Goal: Task Accomplishment & Management: Use online tool/utility

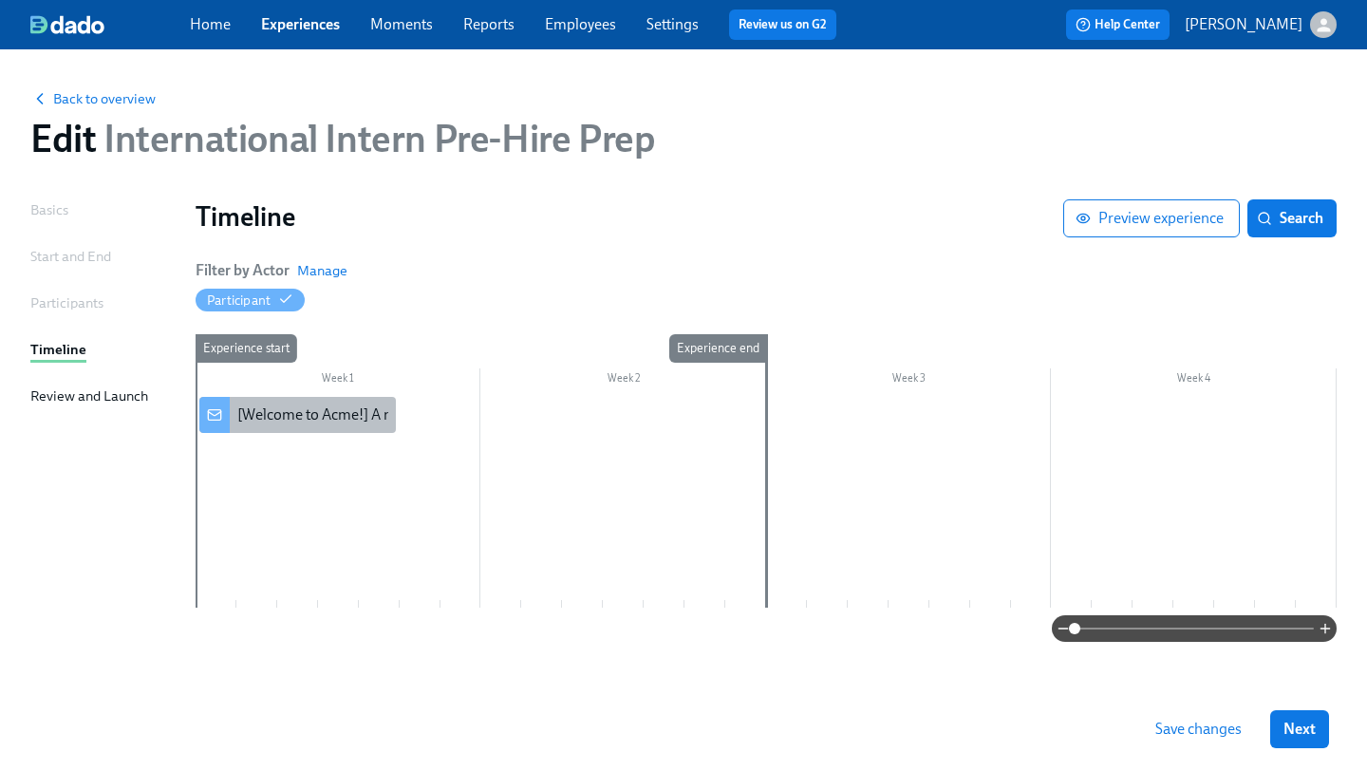
click at [314, 415] on div "[Welcome to Acme!] A new experience starts [DATE]!" at bounding box center [406, 414] width 339 height 21
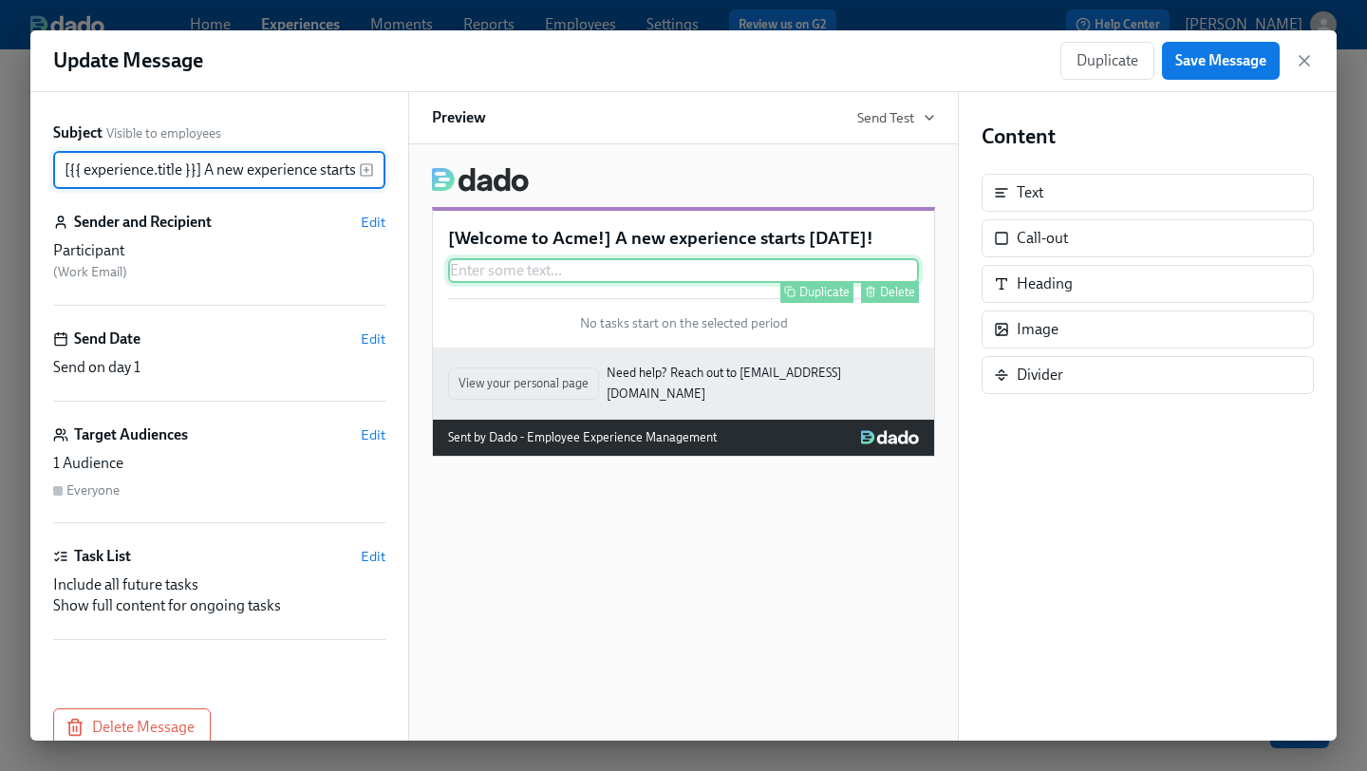
click at [751, 287] on div "Duplicate Delete" at bounding box center [685, 292] width 467 height 22
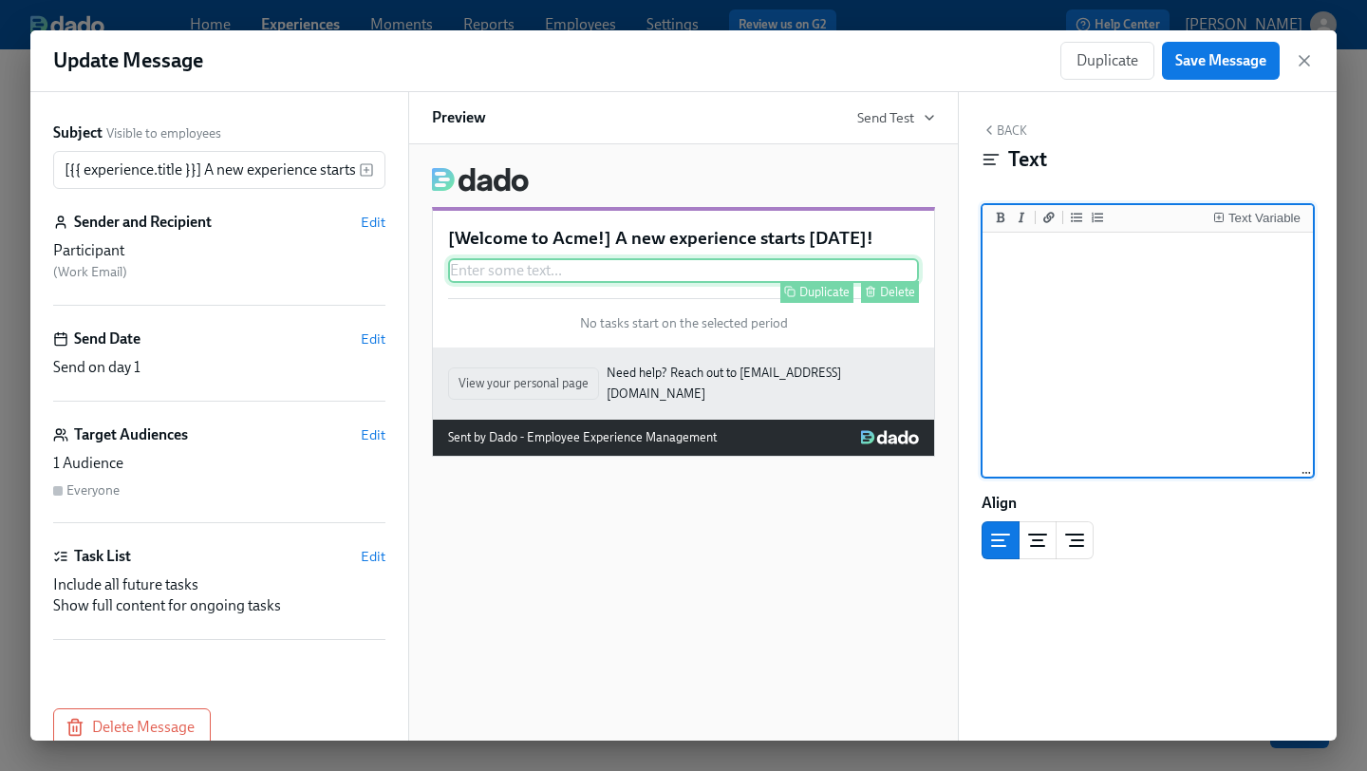
click at [751, 287] on div "Duplicate Delete" at bounding box center [685, 292] width 467 height 22
click at [737, 314] on span "No tasks start on the selected period" at bounding box center [684, 323] width 208 height 18
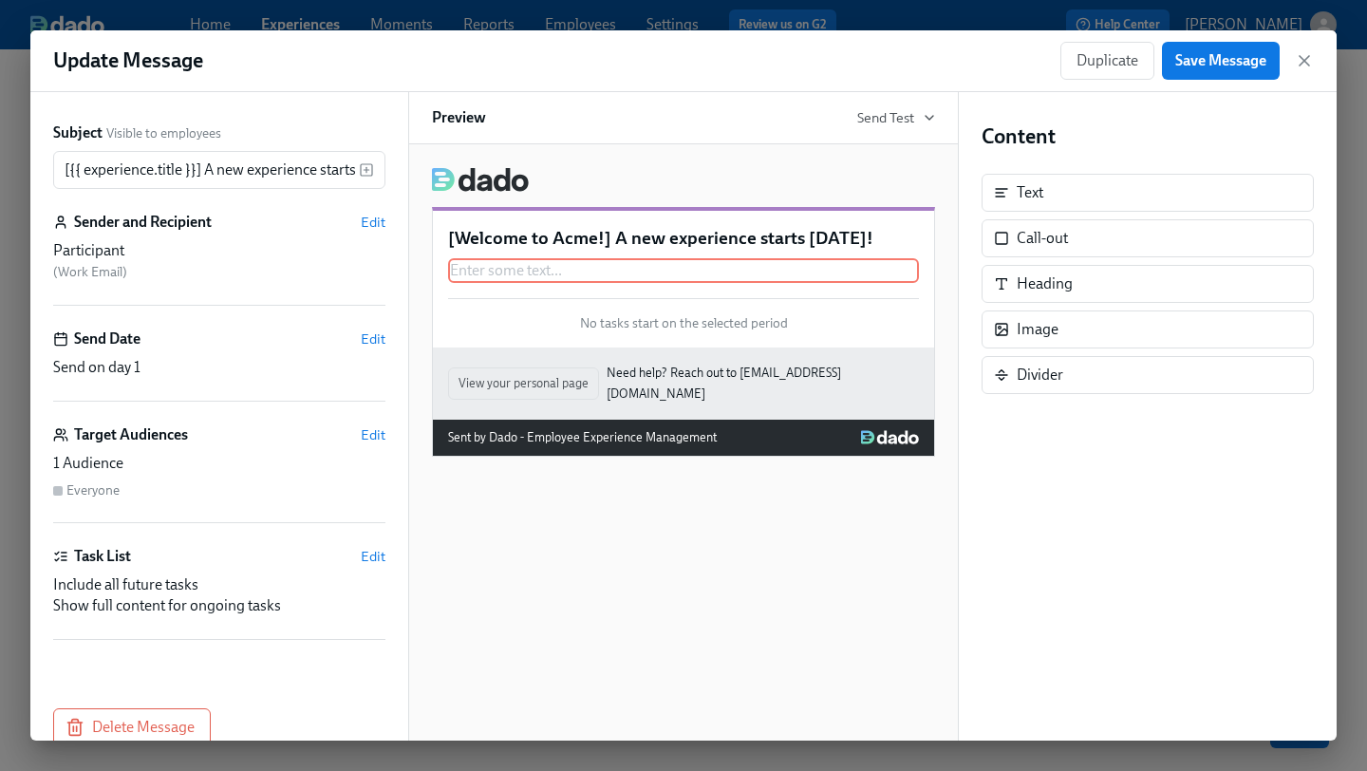
click at [715, 233] on p "[Welcome to Acme!] A new experience starts [DATE]!" at bounding box center [683, 238] width 471 height 25
click at [182, 354] on div "Send Date Edit Send on day 1" at bounding box center [219, 364] width 332 height 73
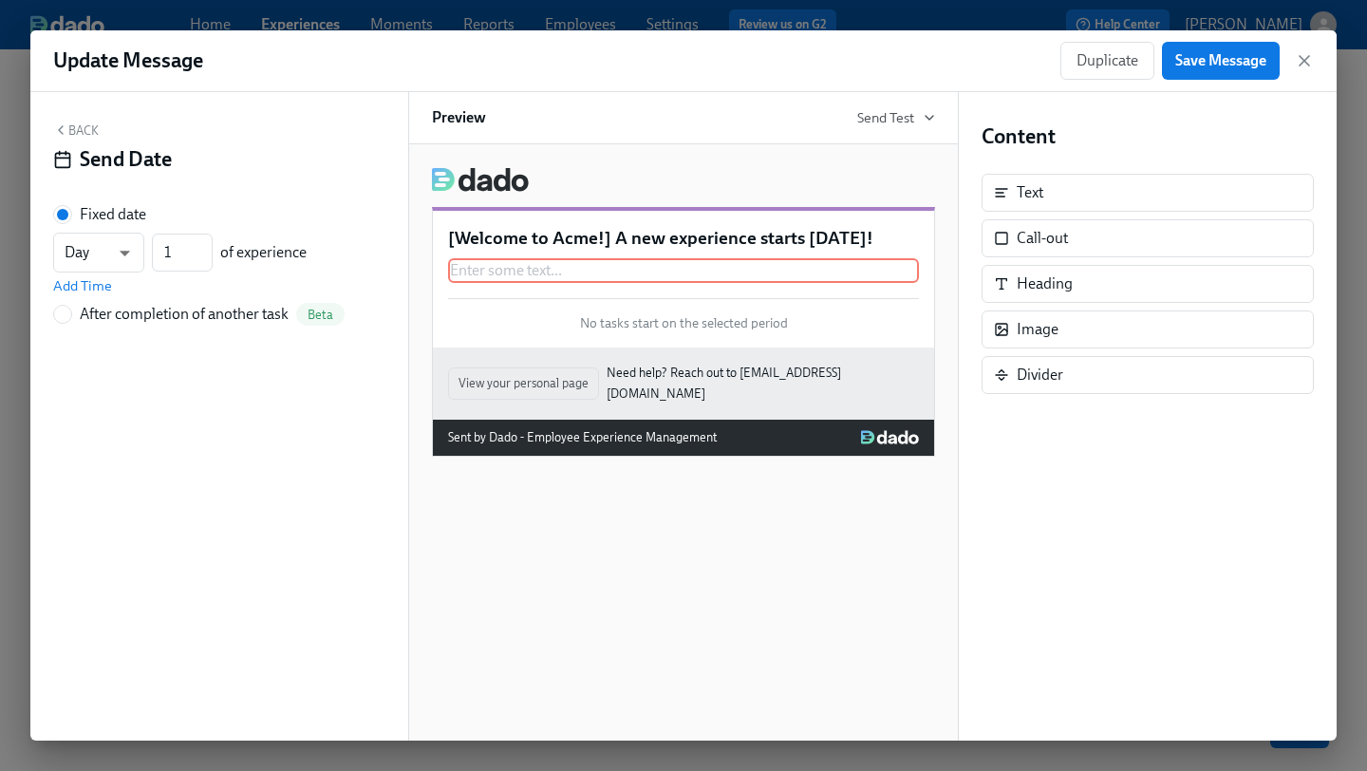
click at [66, 123] on icon "button" at bounding box center [60, 129] width 15 height 15
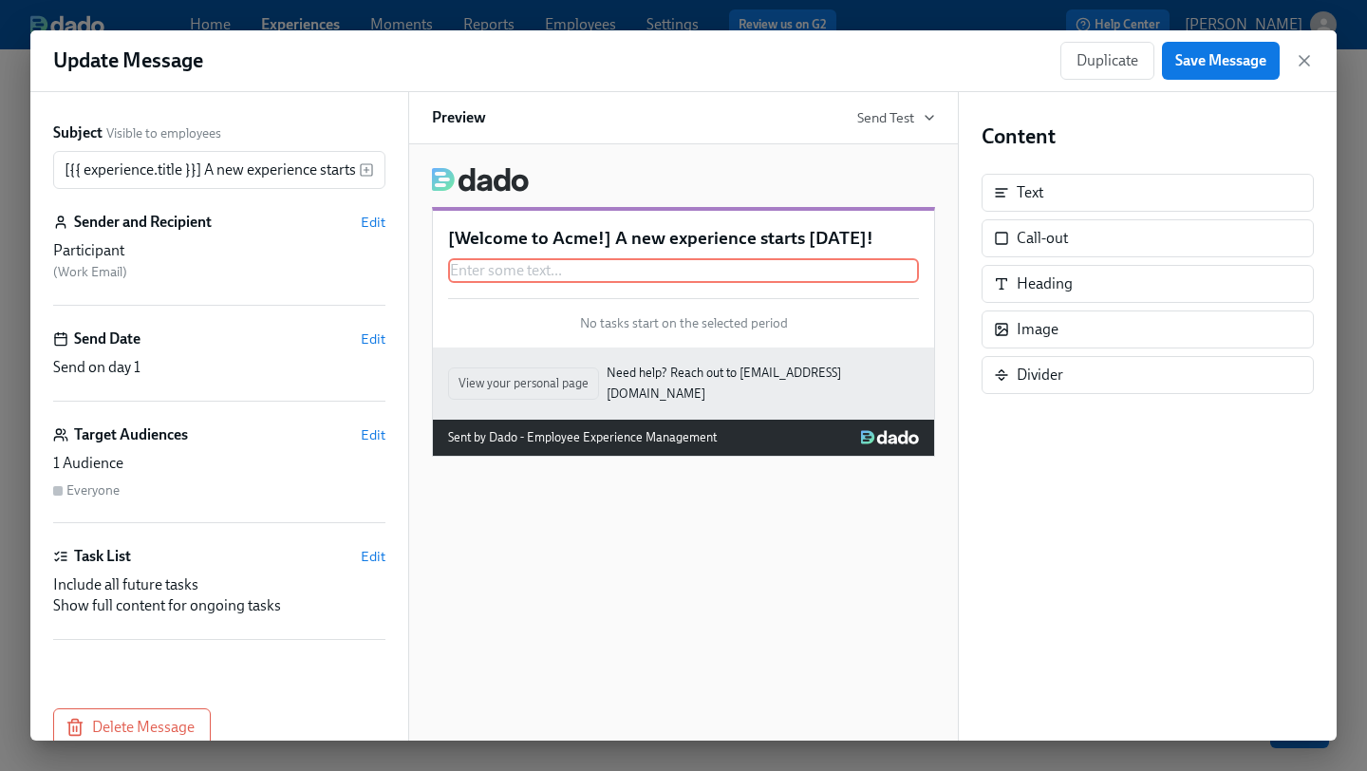
click at [123, 246] on div "Participant" at bounding box center [219, 250] width 332 height 21
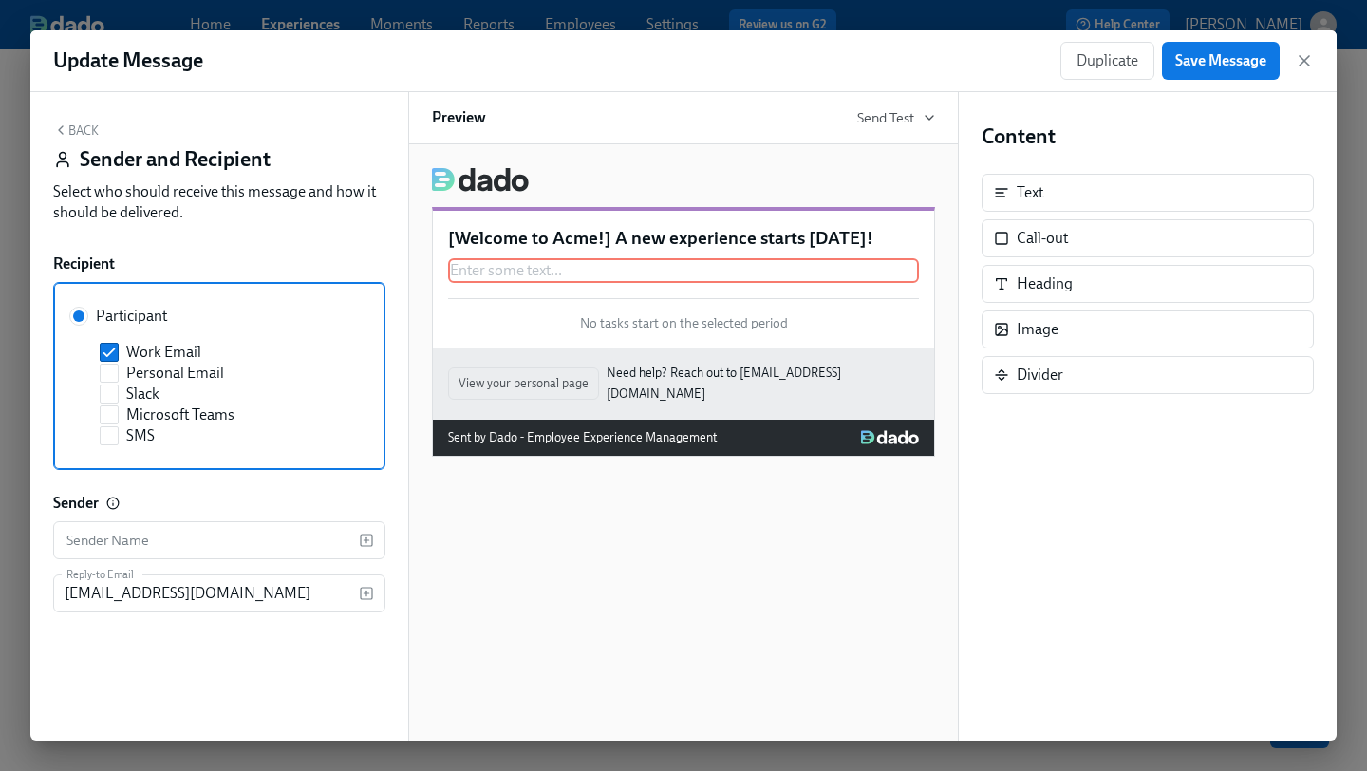
click at [65, 128] on icon "button" at bounding box center [60, 129] width 15 height 15
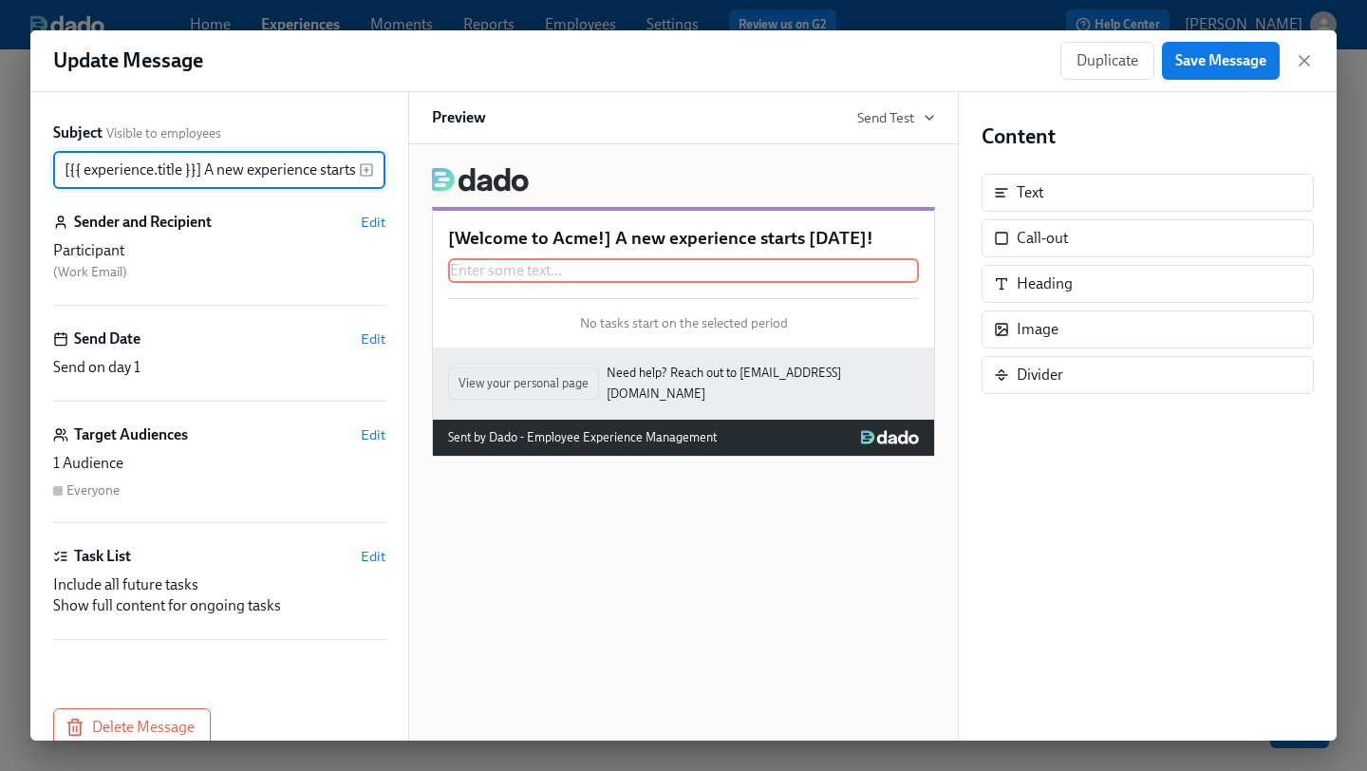
click at [234, 243] on div "Participant" at bounding box center [219, 250] width 332 height 21
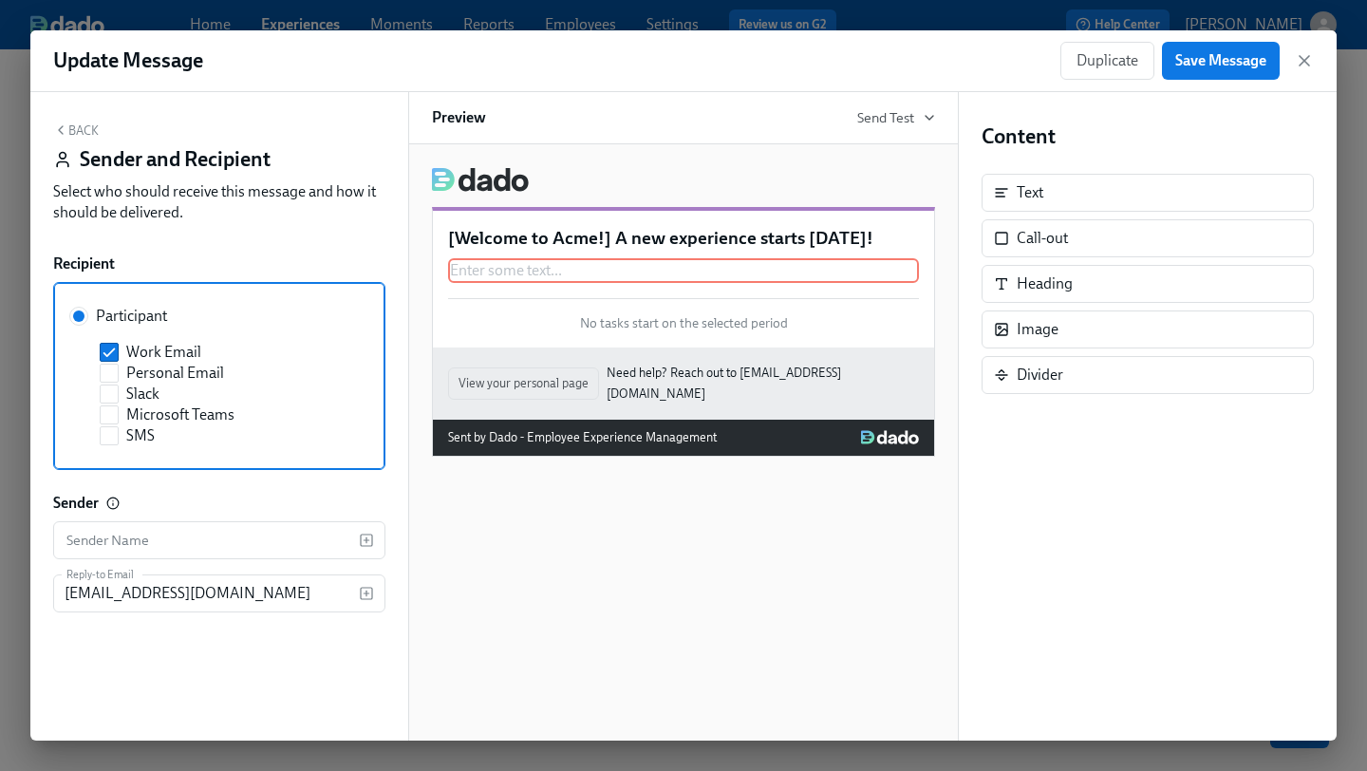
click at [81, 131] on button "Back" at bounding box center [76, 129] width 46 height 15
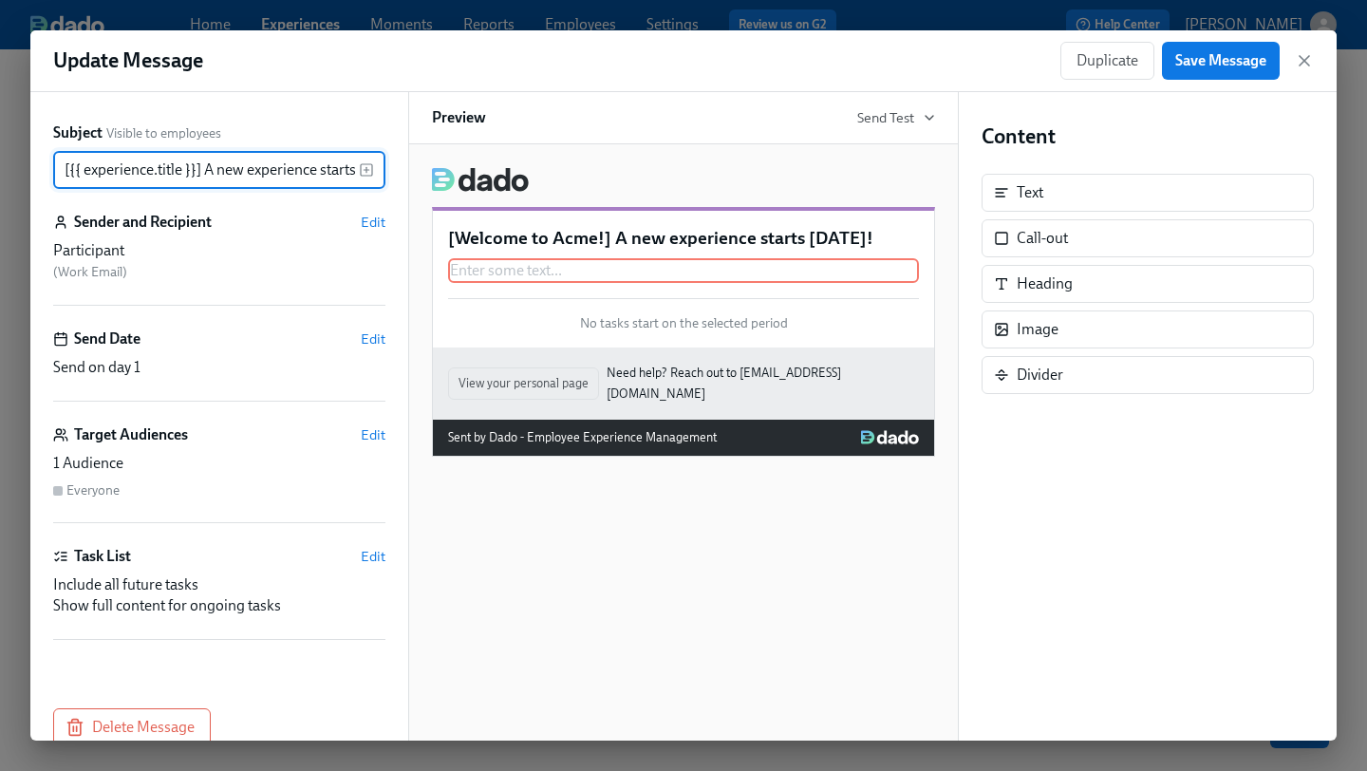
scroll to position [0, 44]
click at [180, 345] on div "Send Date Edit" at bounding box center [219, 338] width 332 height 21
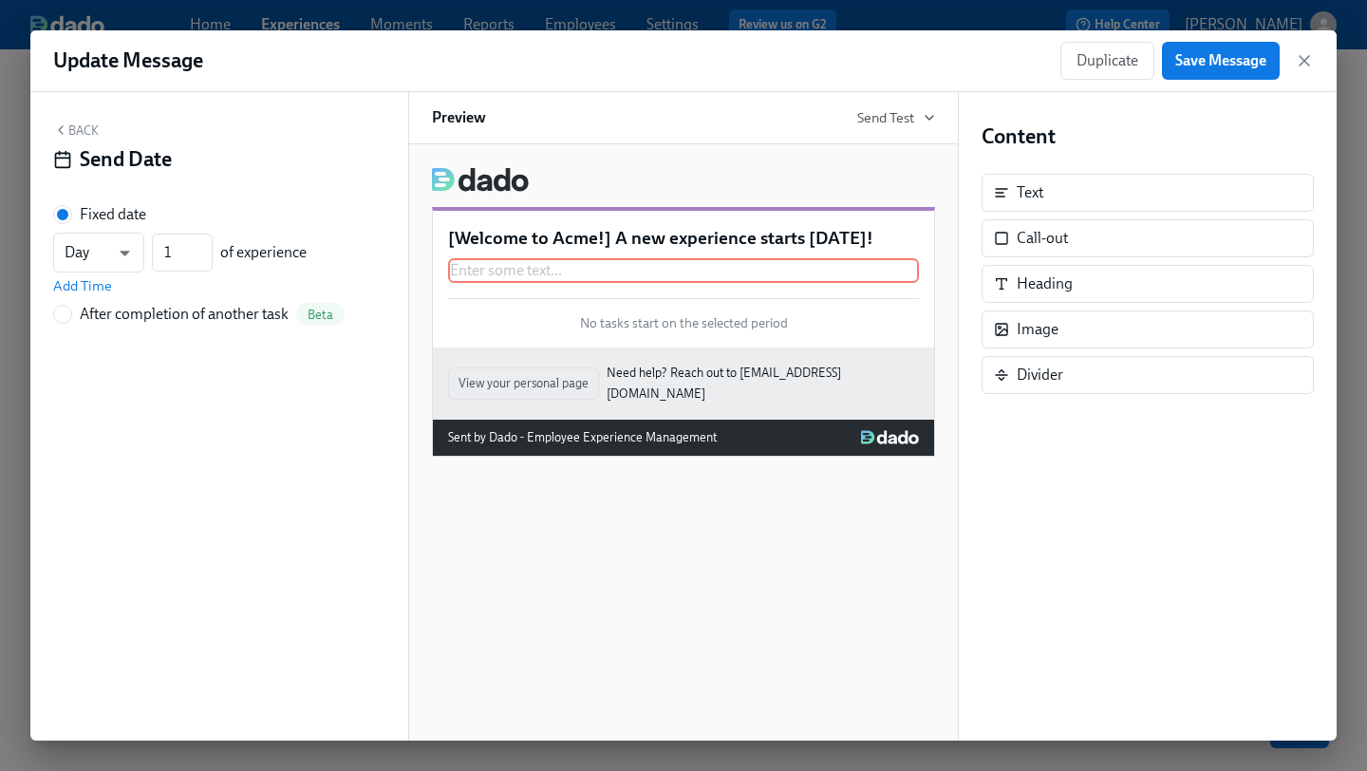
click at [86, 130] on button "Back" at bounding box center [76, 129] width 46 height 15
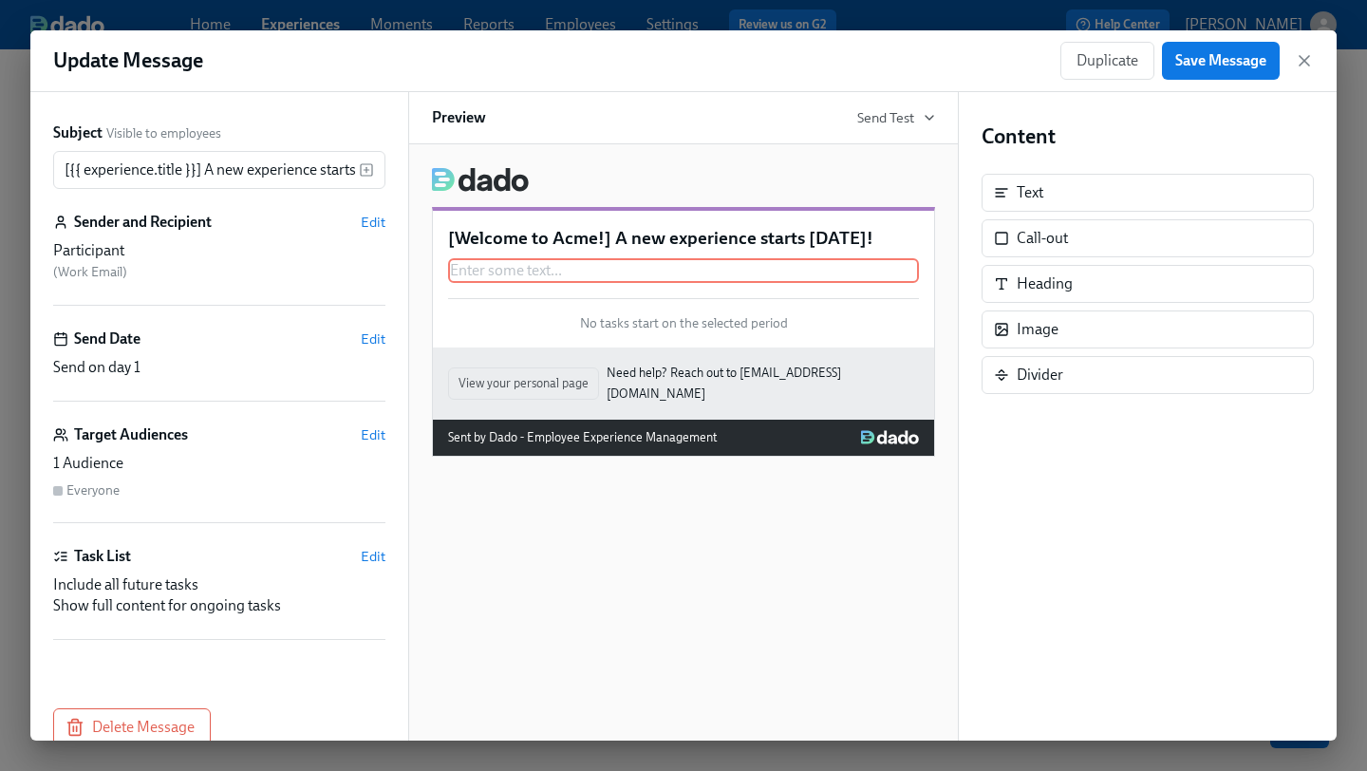
click at [159, 462] on div "1 Audience" at bounding box center [219, 463] width 332 height 21
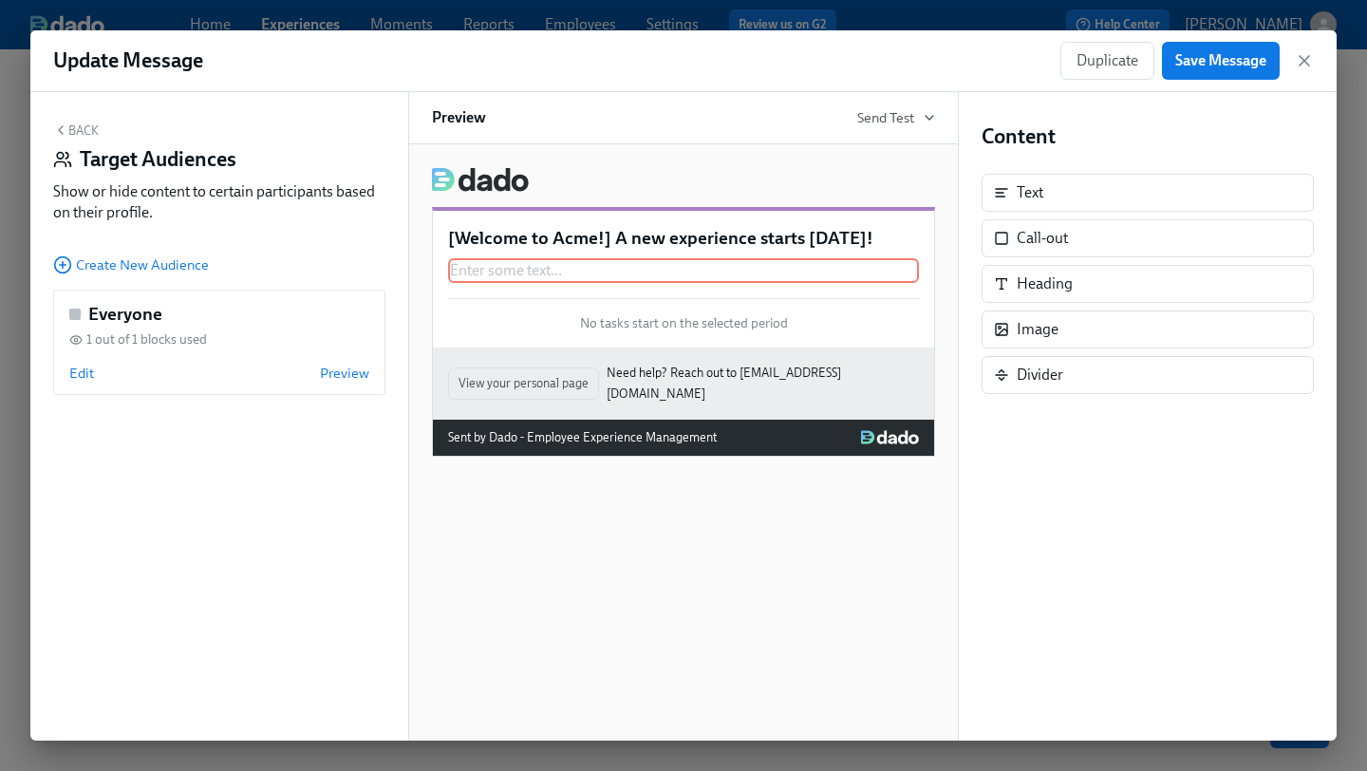
click at [59, 130] on icon "button" at bounding box center [61, 130] width 4 height 8
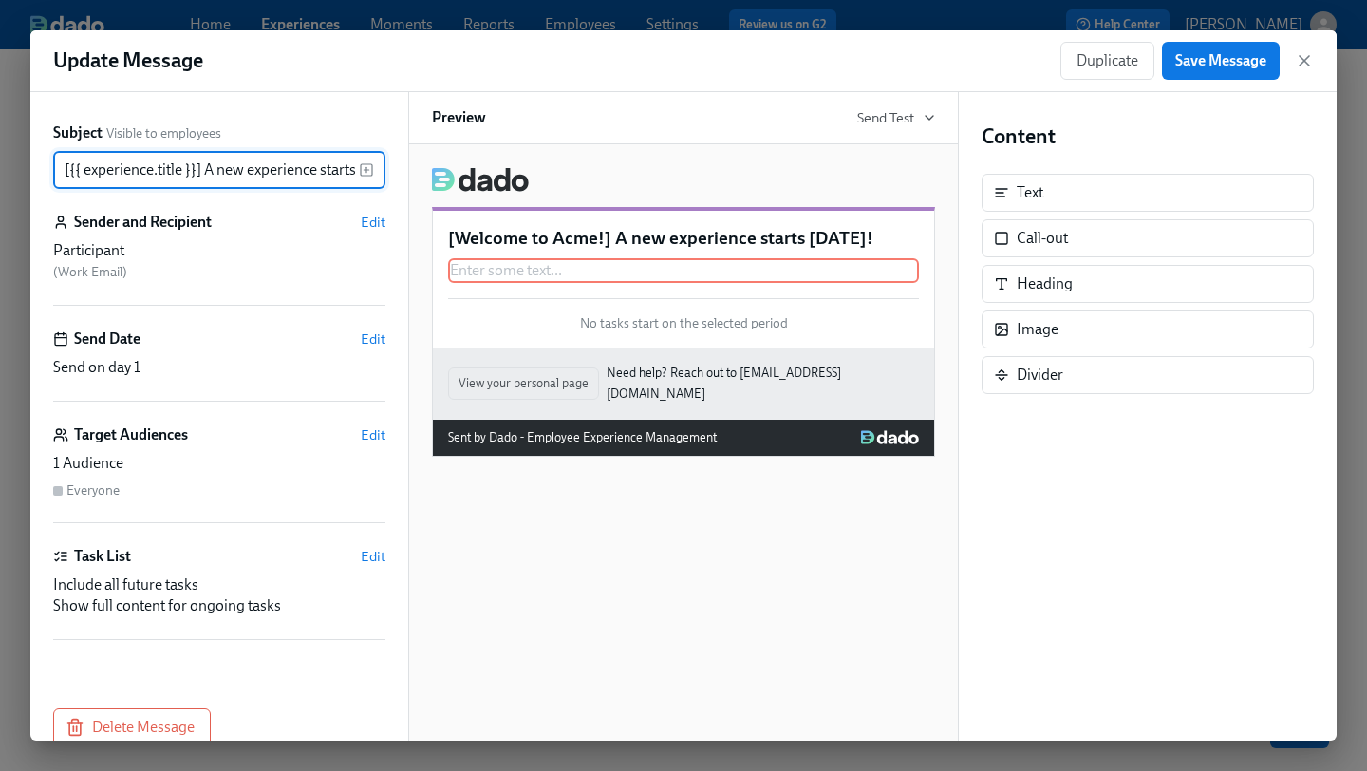
scroll to position [0, 44]
click at [157, 581] on div "Include all future tasks" at bounding box center [219, 584] width 332 height 21
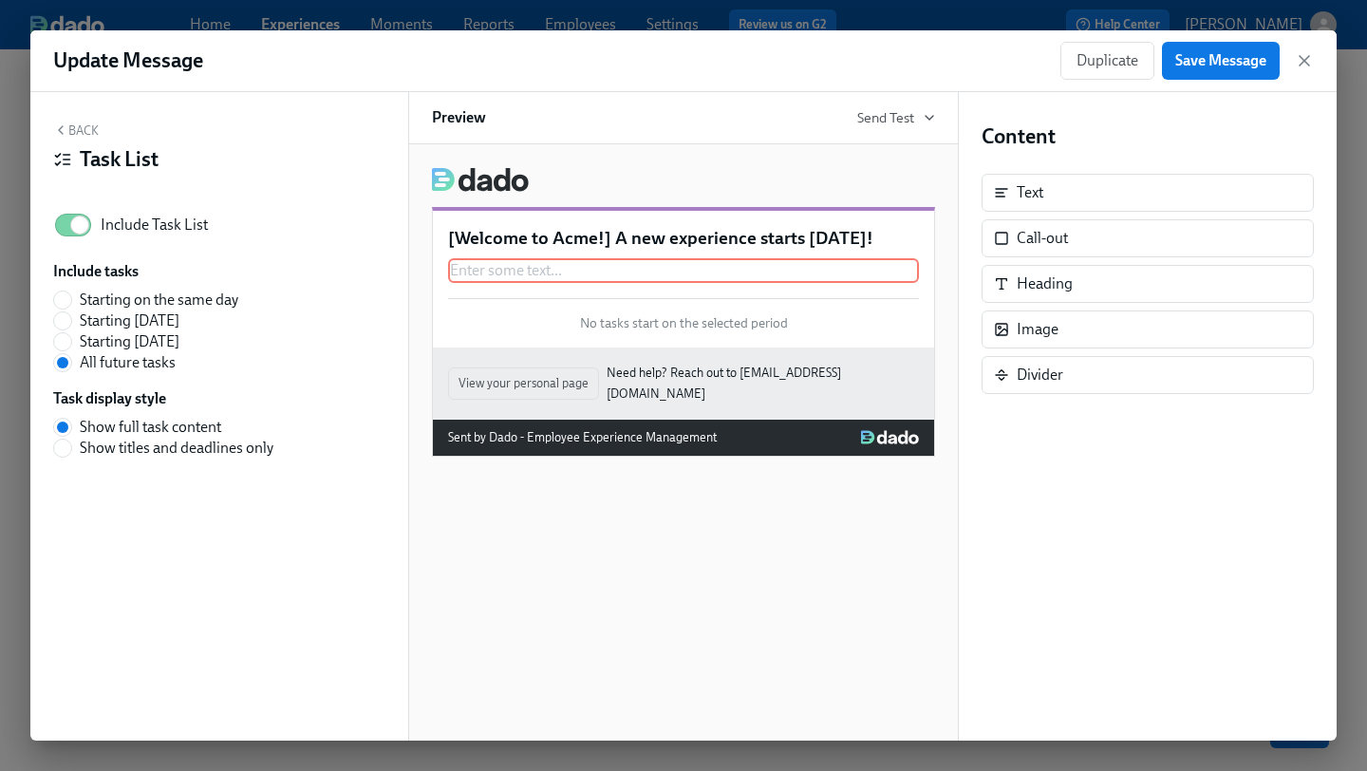
click at [64, 127] on icon "button" at bounding box center [60, 129] width 15 height 15
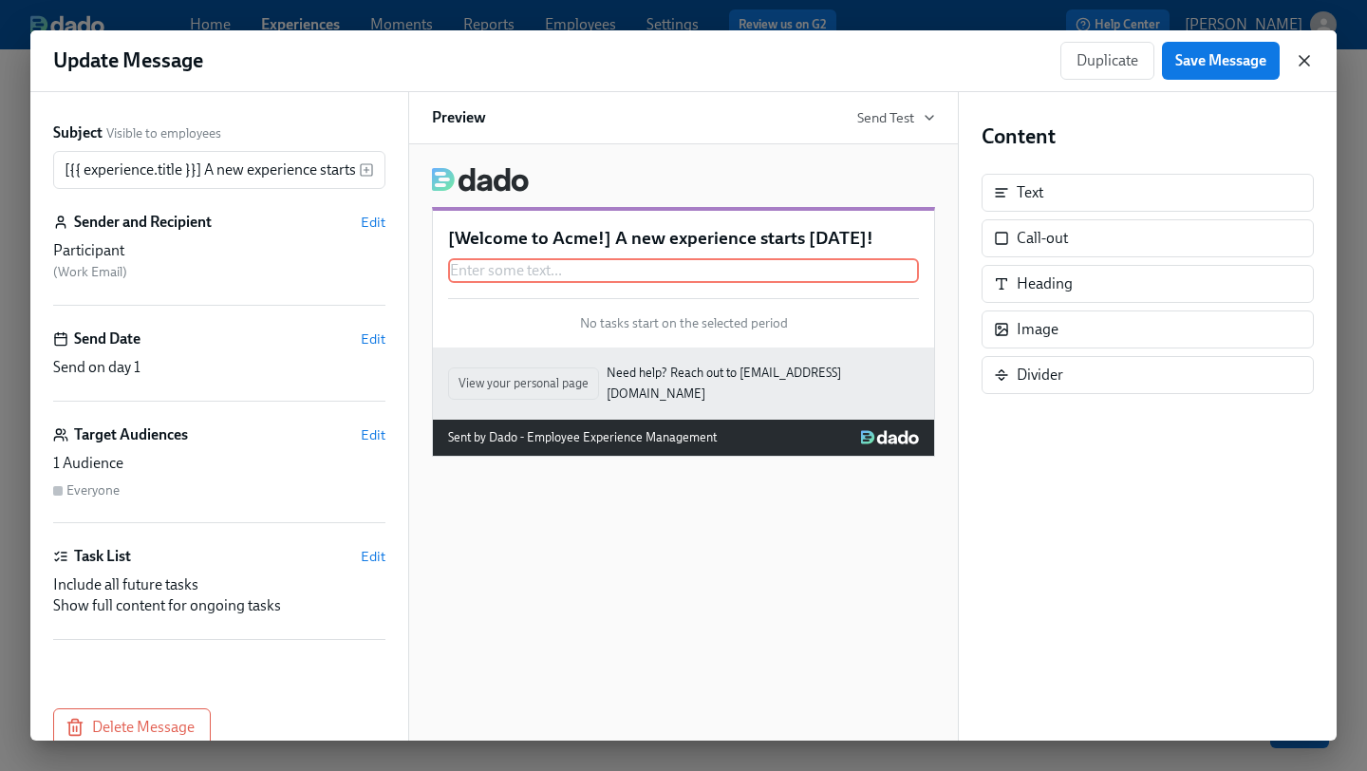
click at [1307, 66] on icon "button" at bounding box center [1304, 60] width 19 height 19
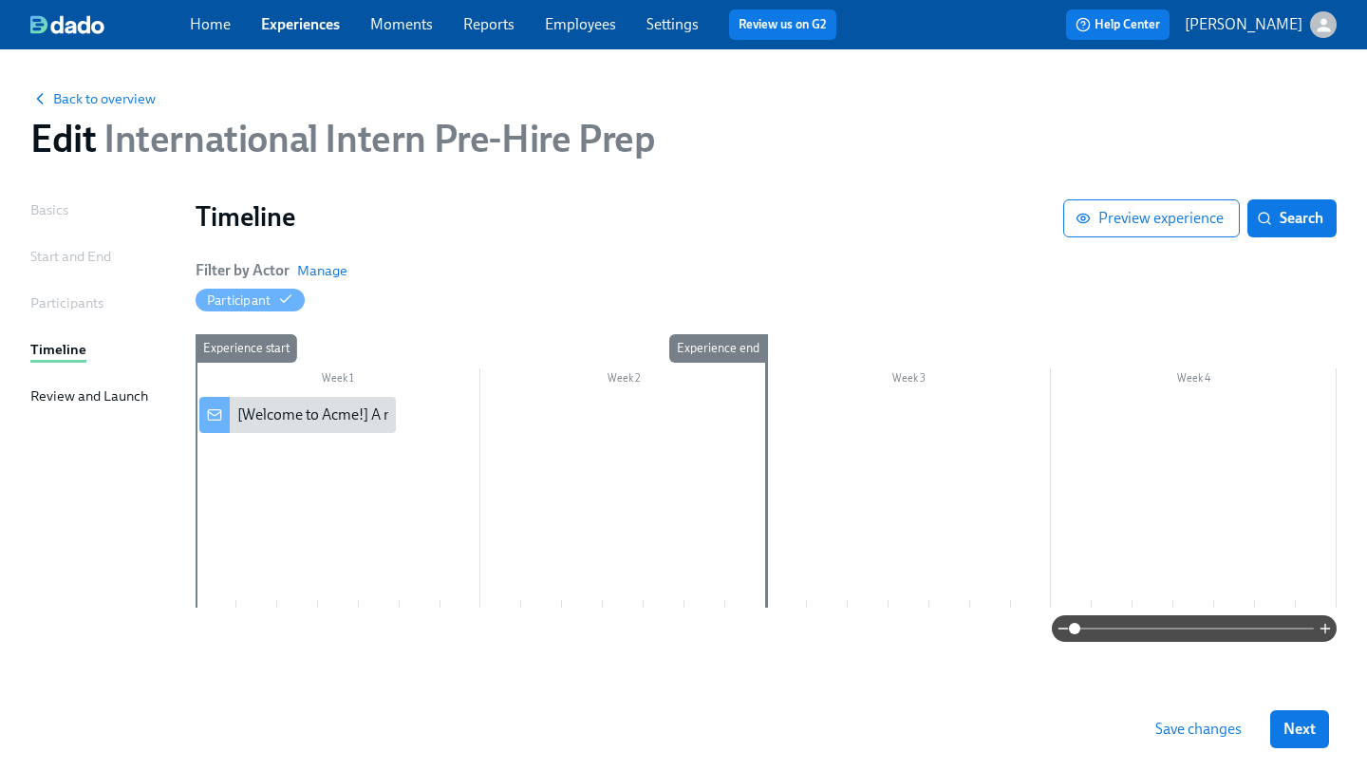
click at [56, 401] on div "Review and Launch" at bounding box center [89, 395] width 118 height 21
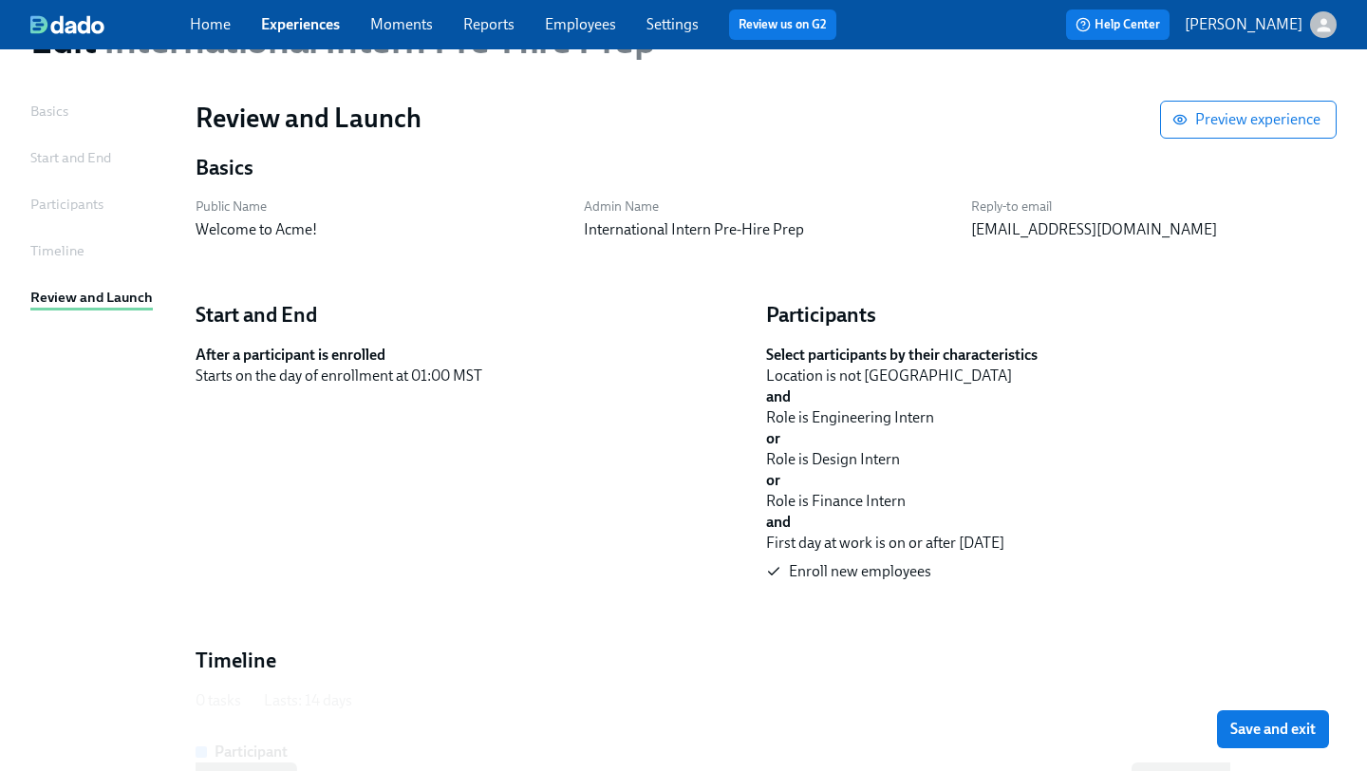
scroll to position [101, 0]
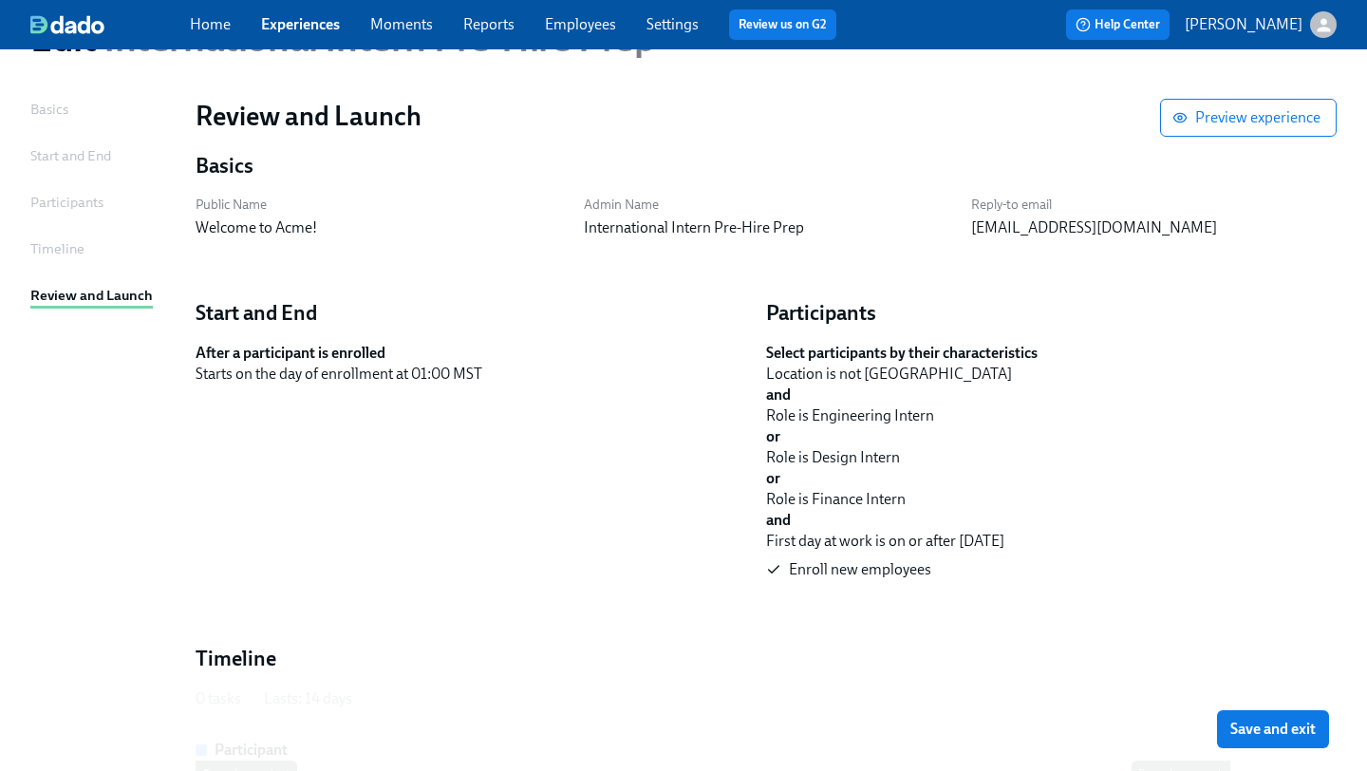
click at [868, 418] on div "Role is Engineering Intern" at bounding box center [1043, 415] width 555 height 21
copy div "Role is Engineering Intern"
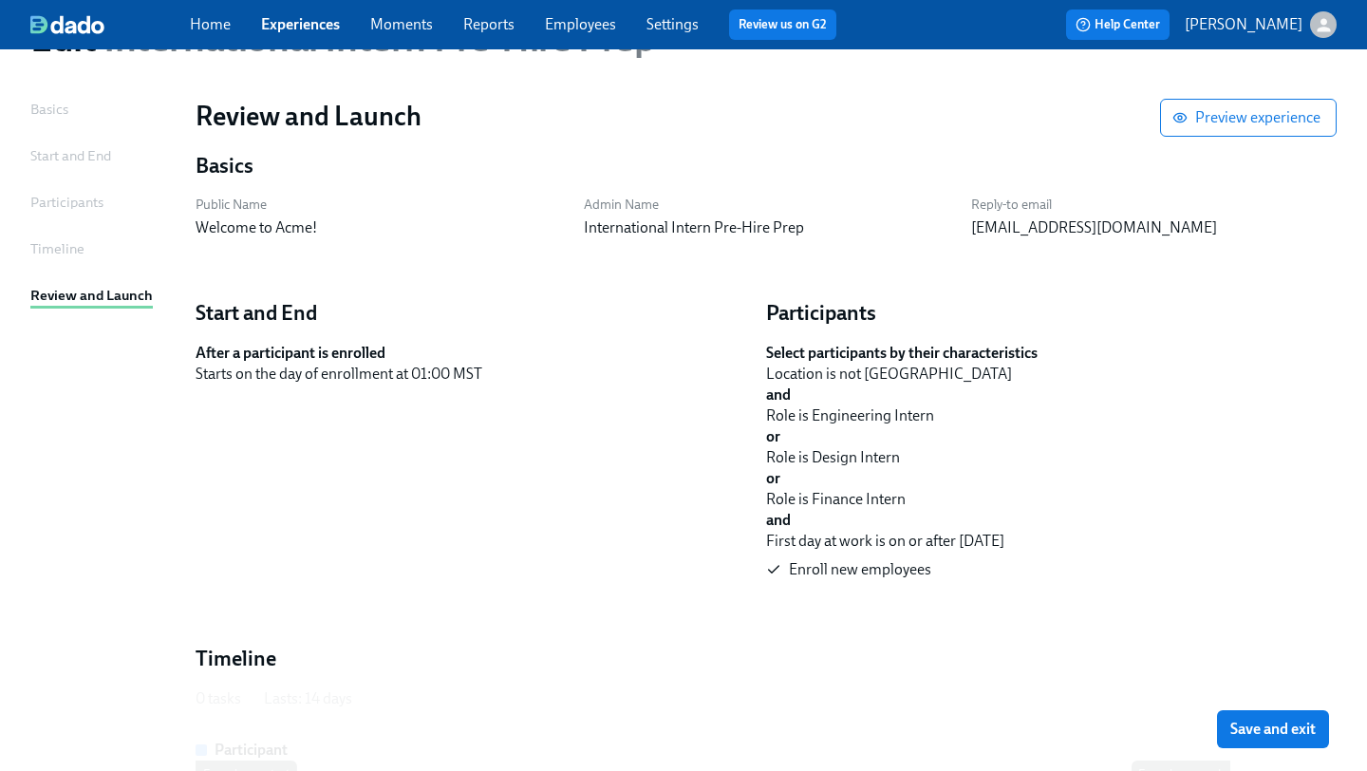
click at [773, 464] on div "Role is Design Intern" at bounding box center [1043, 457] width 555 height 21
drag, startPoint x: 917, startPoint y: 496, endPoint x: 764, endPoint y: 414, distance: 173.7
click at [764, 414] on div "Participants Select participants by their characteristics Location is not [GEOG…" at bounding box center [1043, 441] width 570 height 300
copy div "Role is Engineering Intern or Role is Design Intern or Role is Finance Intern"
click at [653, 415] on div "Start and End After a participant is enrolled S t a r t s o n t h e d a y o f e…" at bounding box center [473, 441] width 570 height 300
